Goal: Transaction & Acquisition: Purchase product/service

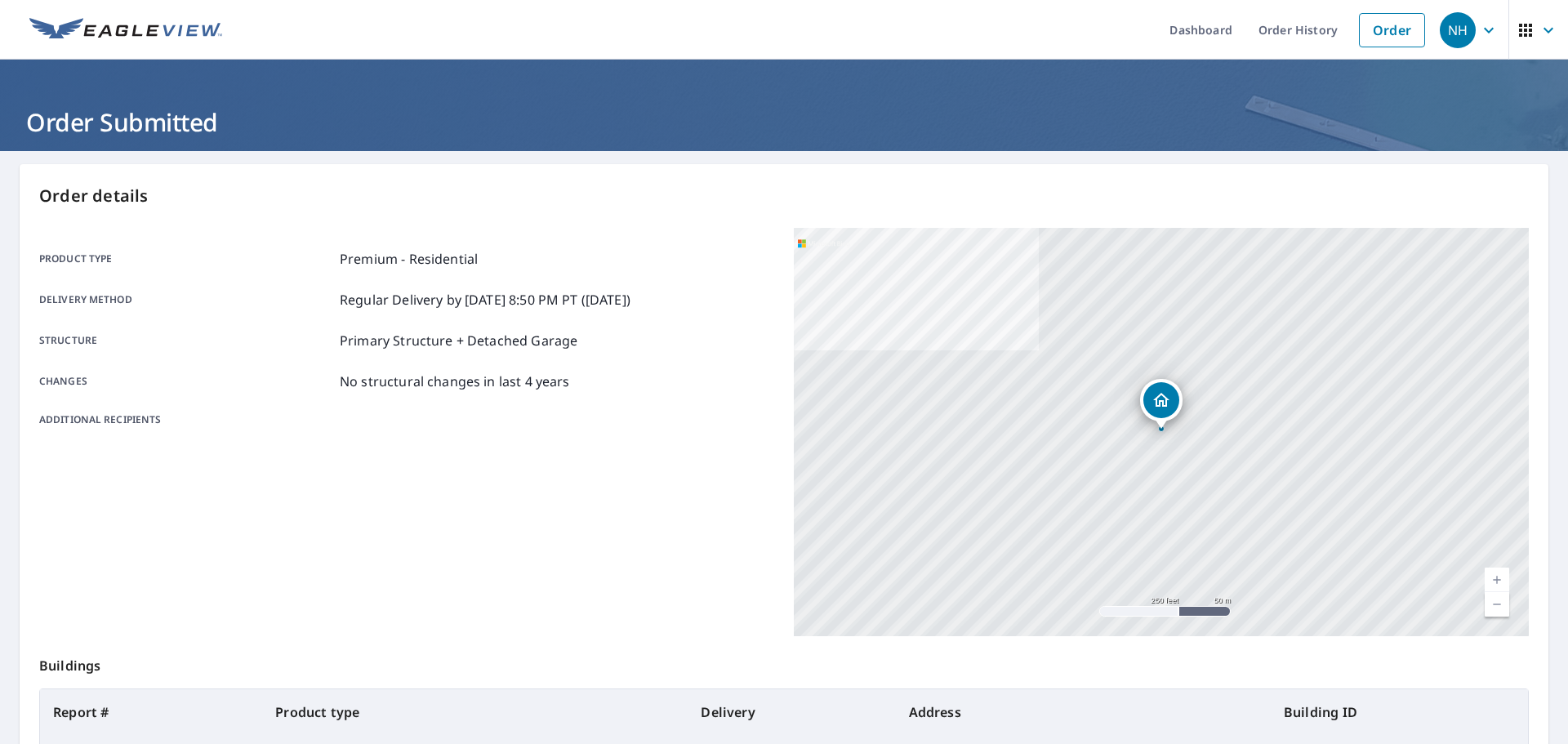
click at [692, 290] on div "Delivery method Regular Delivery by [DATE] 8:50 PM PT ([DATE])" at bounding box center [407, 300] width 735 height 20
click at [1372, 30] on link "Order" at bounding box center [1391, 30] width 66 height 34
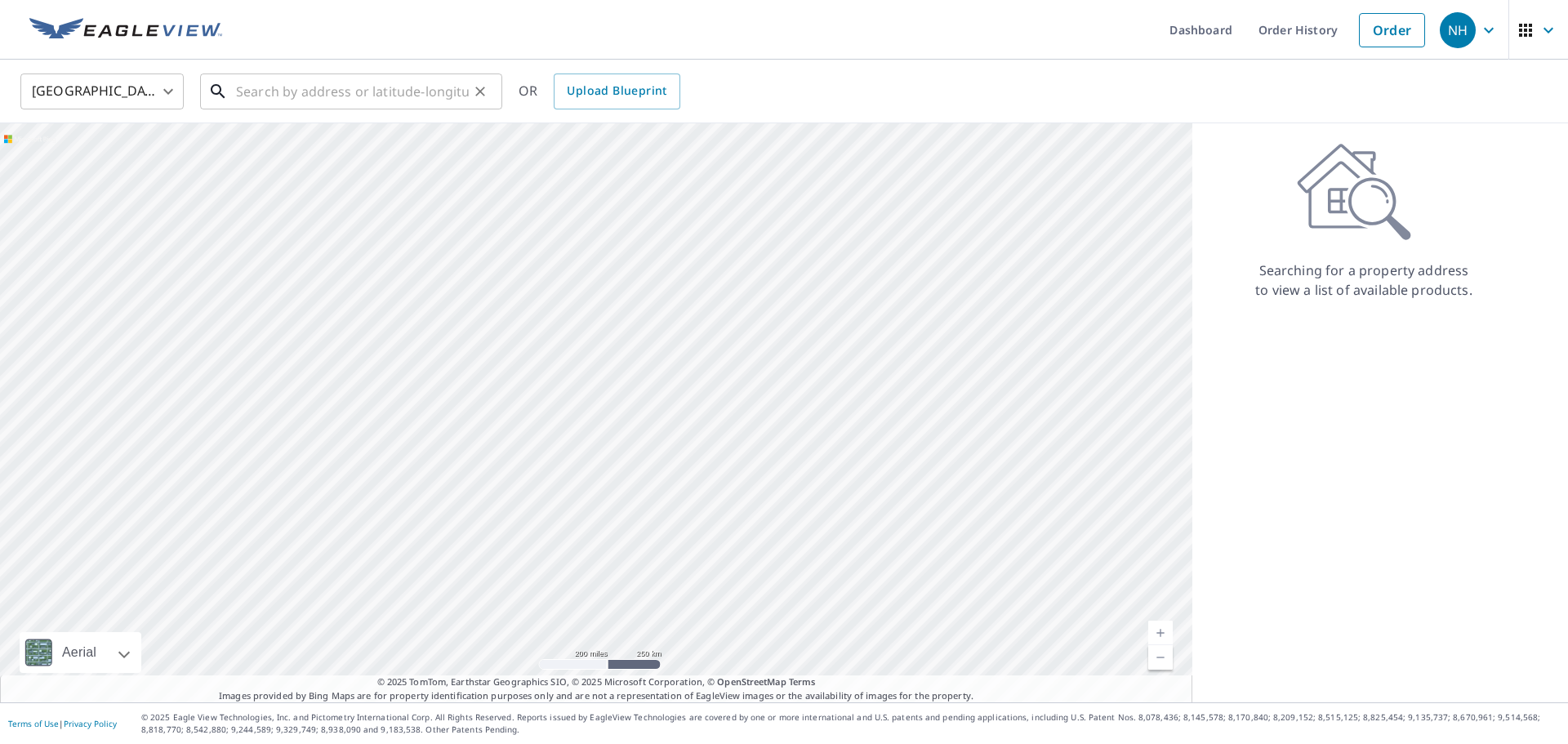
click at [295, 103] on input "text" at bounding box center [352, 92] width 232 height 46
paste input "[STREET_ADDRESS]"
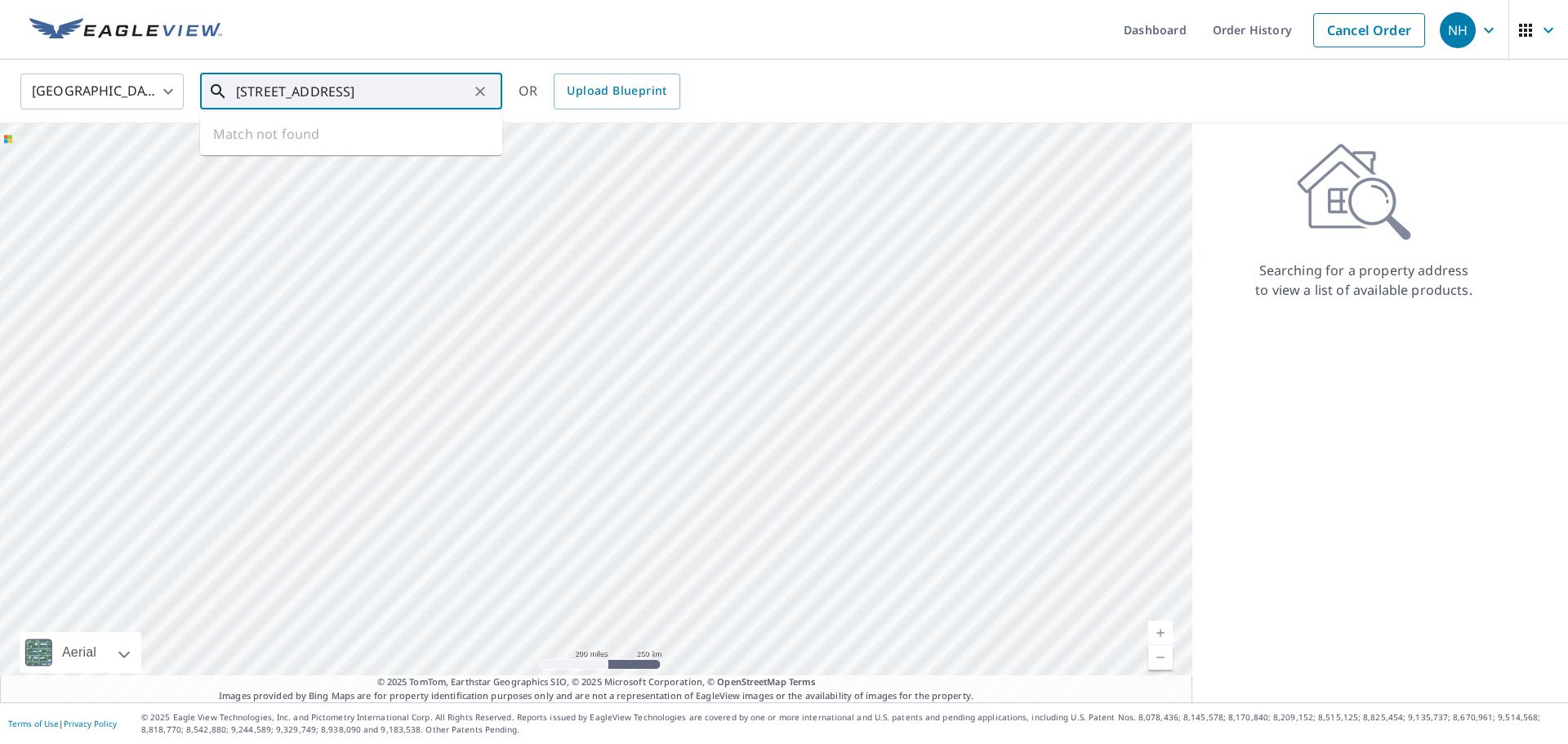
scroll to position [0, 61]
click at [377, 136] on span "[STREET_ADDRESS]" at bounding box center [360, 139] width 256 height 20
type input "[STREET_ADDRESS]"
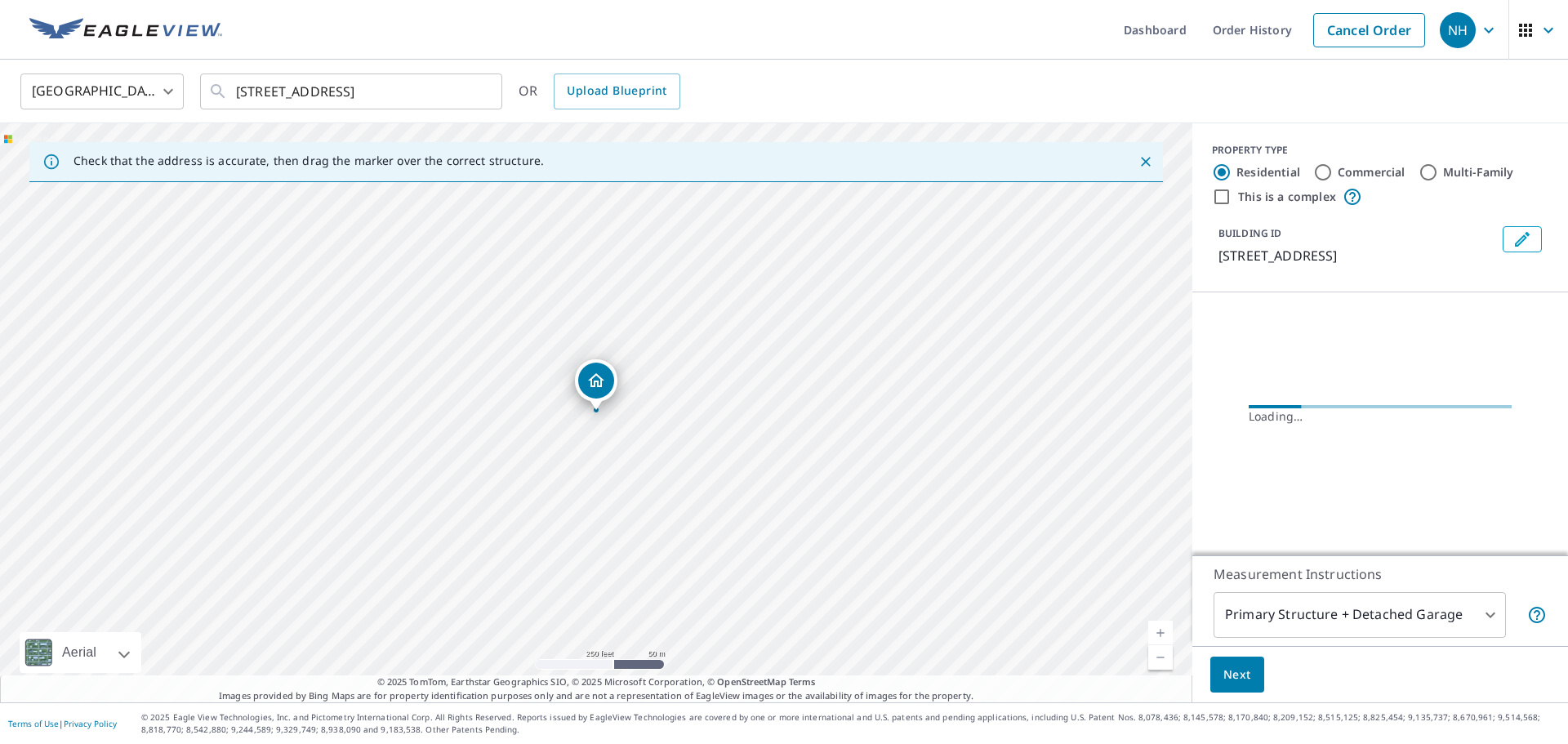
scroll to position [0, 0]
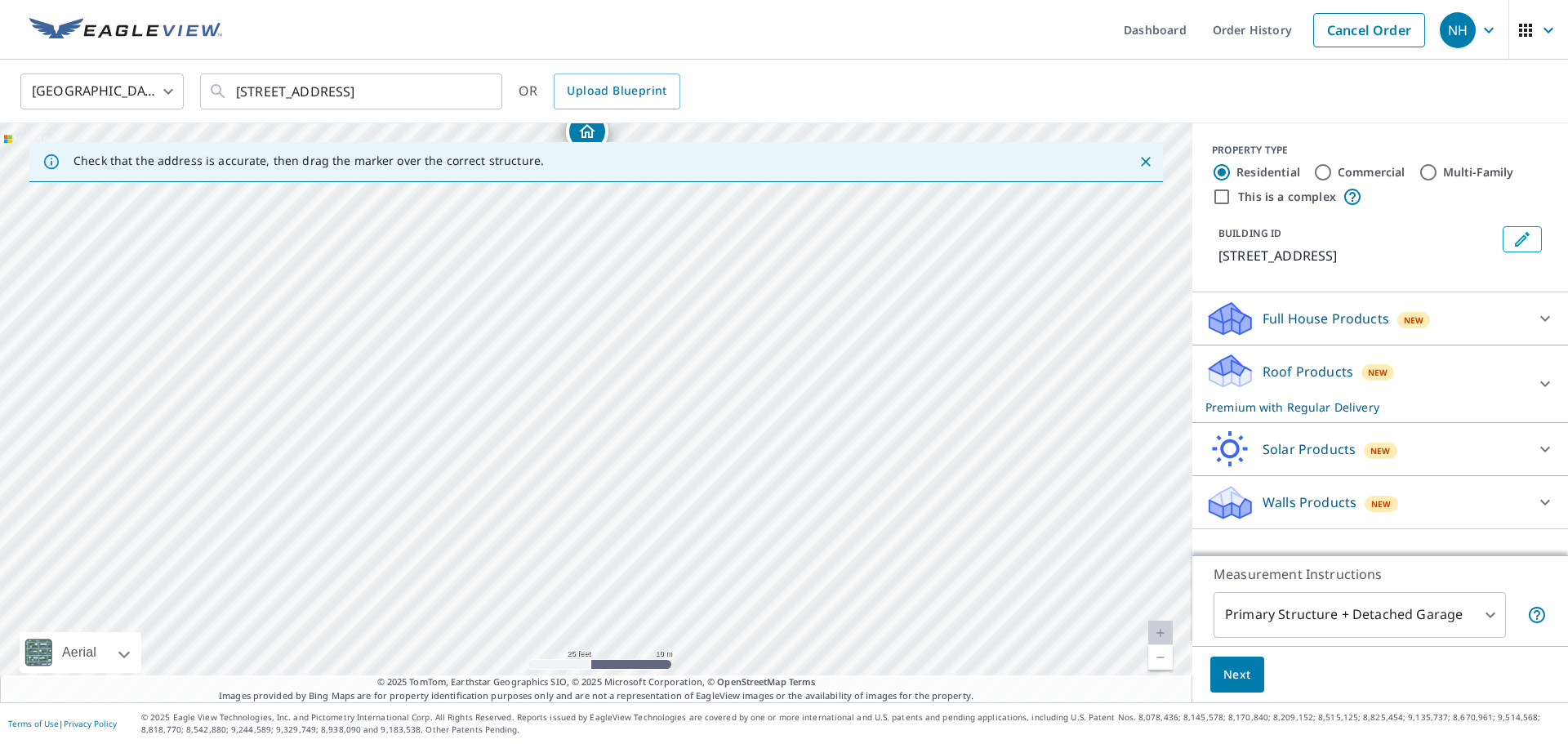
drag, startPoint x: 698, startPoint y: 345, endPoint x: 695, endPoint y: 572, distance: 227.0
click at [695, 572] on div "[STREET_ADDRESS]" at bounding box center [596, 413] width 1192 height 579
drag, startPoint x: 647, startPoint y: 266, endPoint x: 656, endPoint y: 474, distance: 208.2
click at [656, 474] on div "[STREET_ADDRESS]" at bounding box center [596, 413] width 1192 height 579
click at [1222, 677] on button "Next" at bounding box center [1237, 674] width 54 height 37
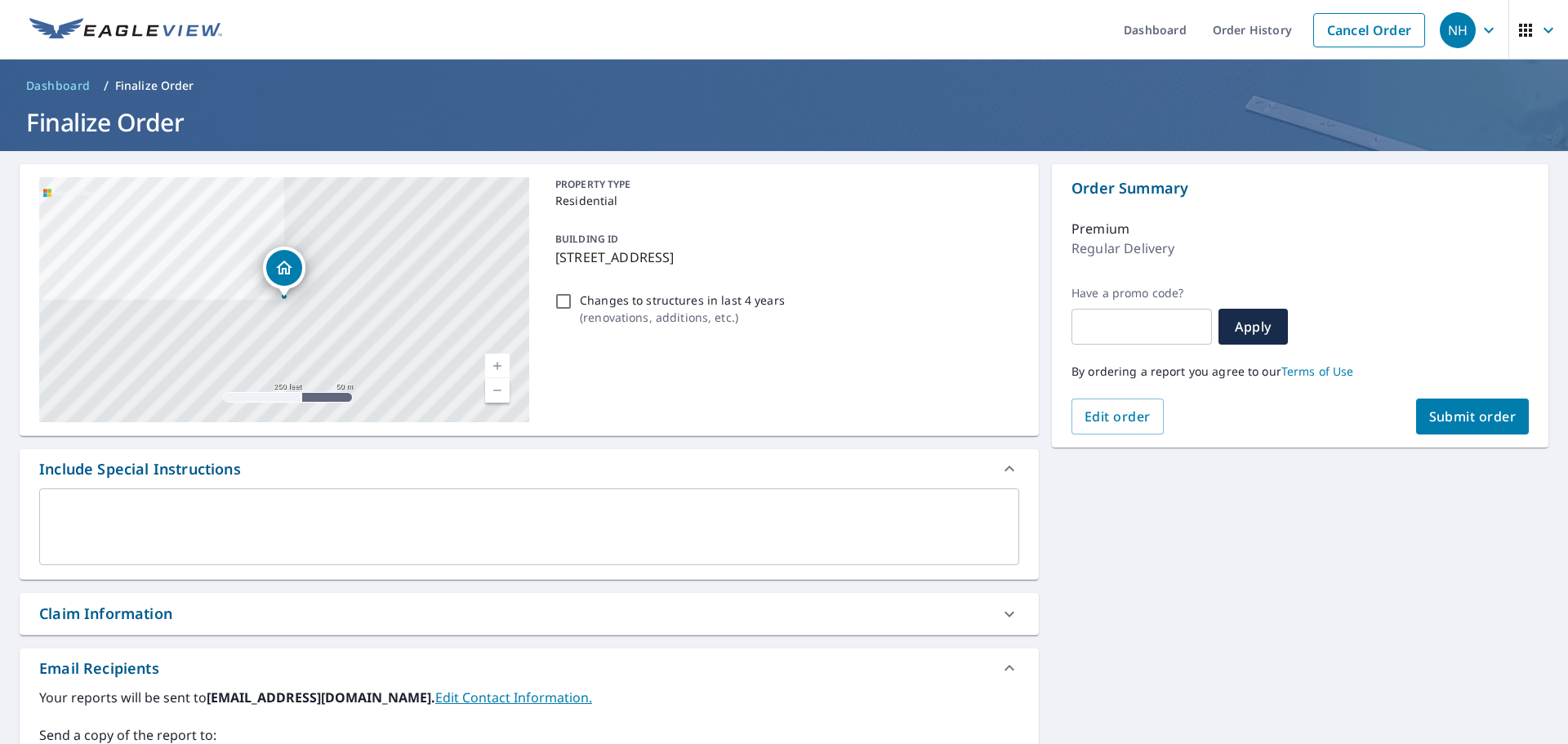
click at [1498, 418] on span "Submit order" at bounding box center [1472, 417] width 88 height 18
checkbox input "true"
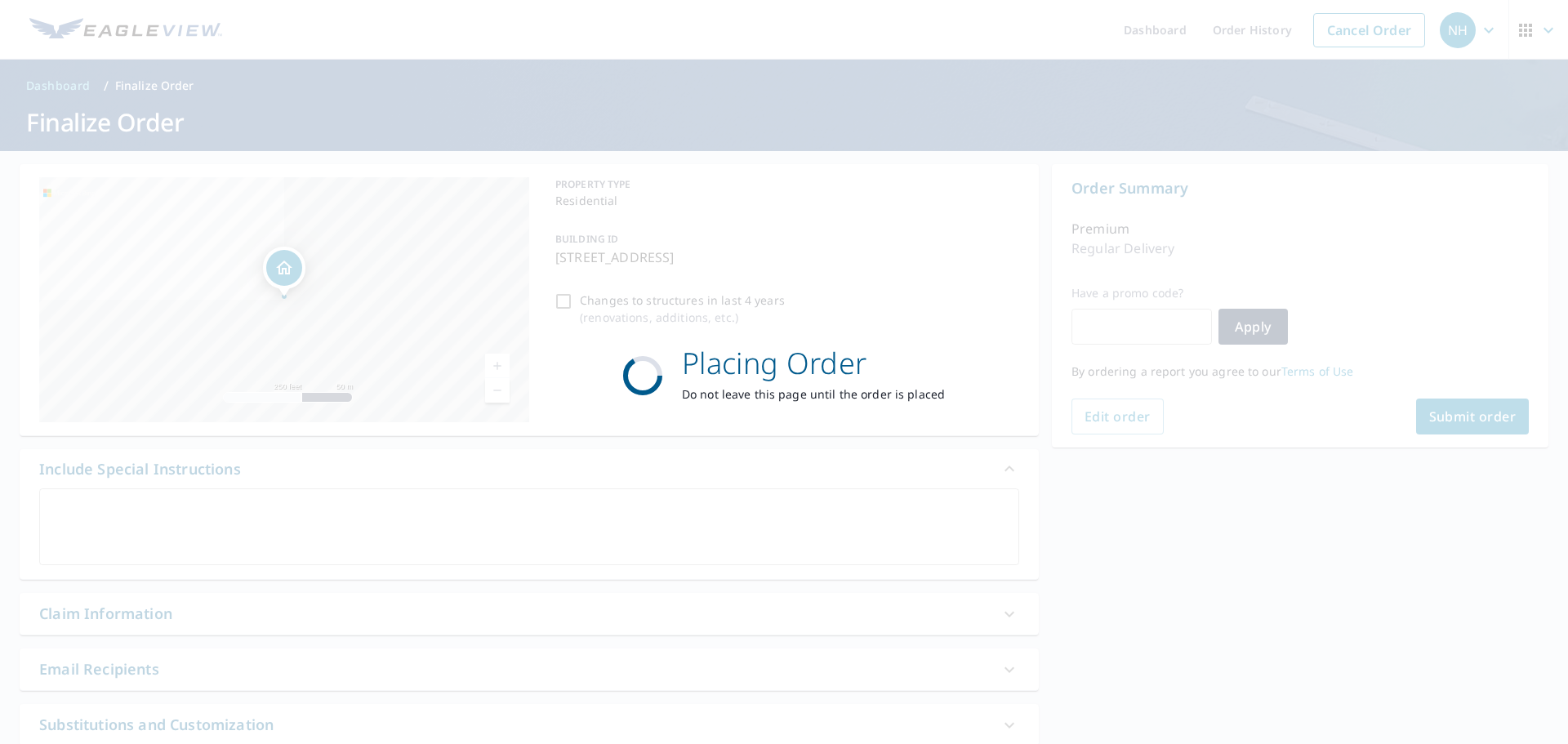
click at [1498, 418] on div "Placing Order Do not leave this page until the order is placed" at bounding box center [784, 372] width 1568 height 744
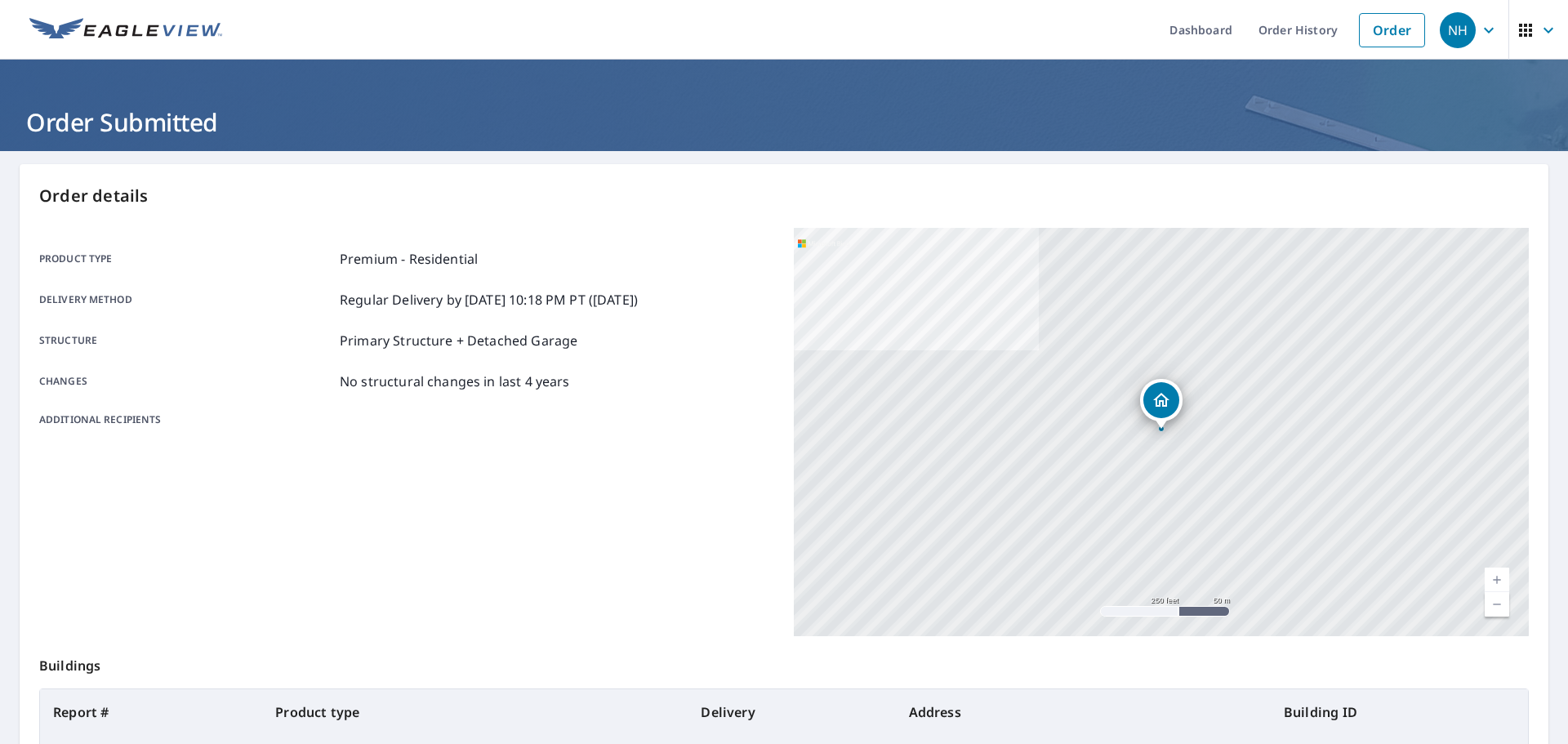
scroll to position [217, 0]
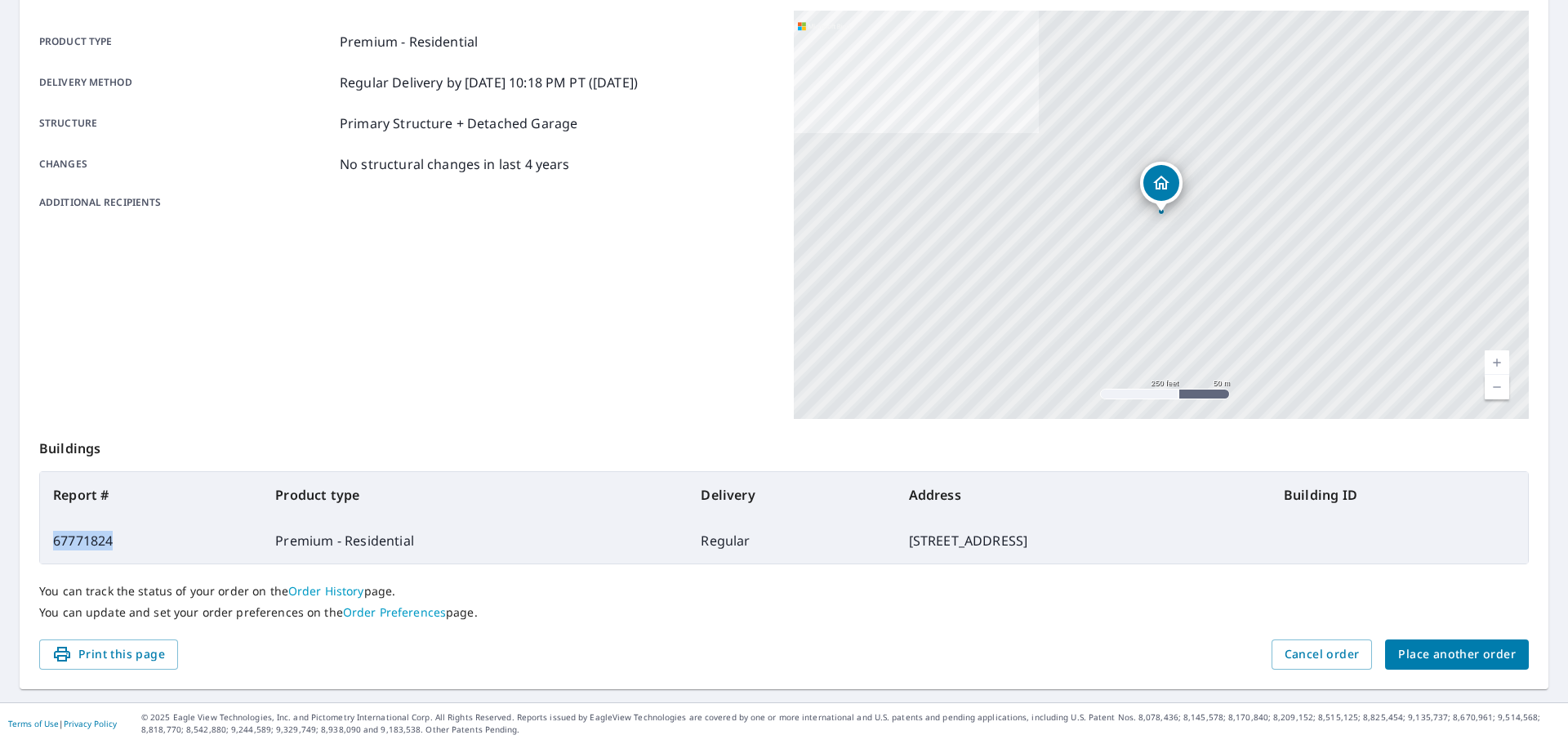
drag, startPoint x: 113, startPoint y: 540, endPoint x: 45, endPoint y: 540, distance: 68.0
click at [45, 540] on td "67771824" at bounding box center [151, 541] width 222 height 46
copy td "67771824"
